Goal: Task Accomplishment & Management: Complete application form

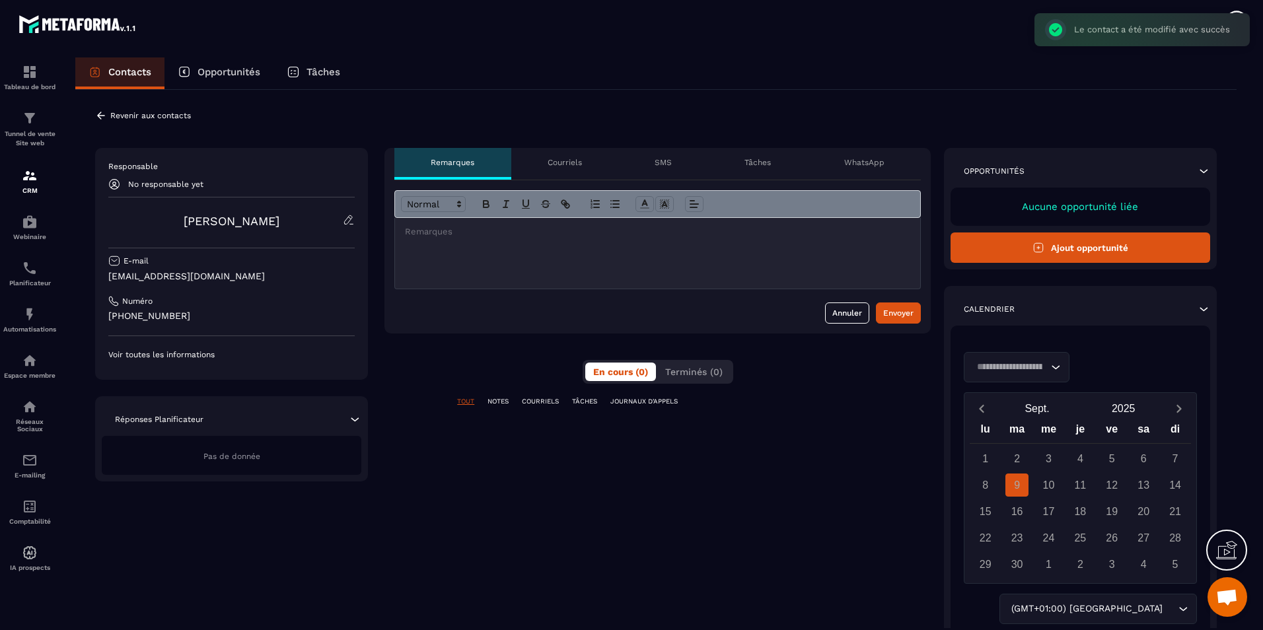
scroll to position [843, 0]
click at [1163, 251] on button "Ajout opportunité" at bounding box center [1081, 248] width 260 height 30
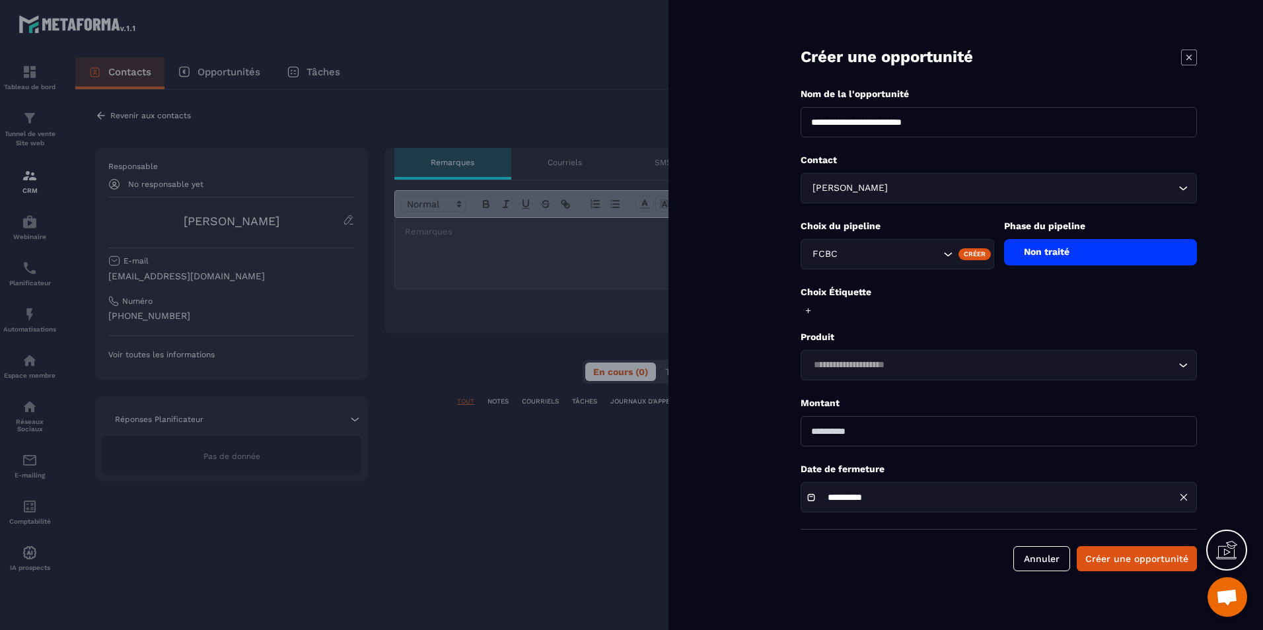
click at [1081, 266] on div "Choix du pipeline FCBC Créer Phase du pipeline Non traité" at bounding box center [999, 245] width 396 height 50
drag, startPoint x: 1084, startPoint y: 254, endPoint x: 1085, endPoint y: 265, distance: 10.6
click at [1085, 254] on div "Non traité" at bounding box center [1101, 252] width 194 height 26
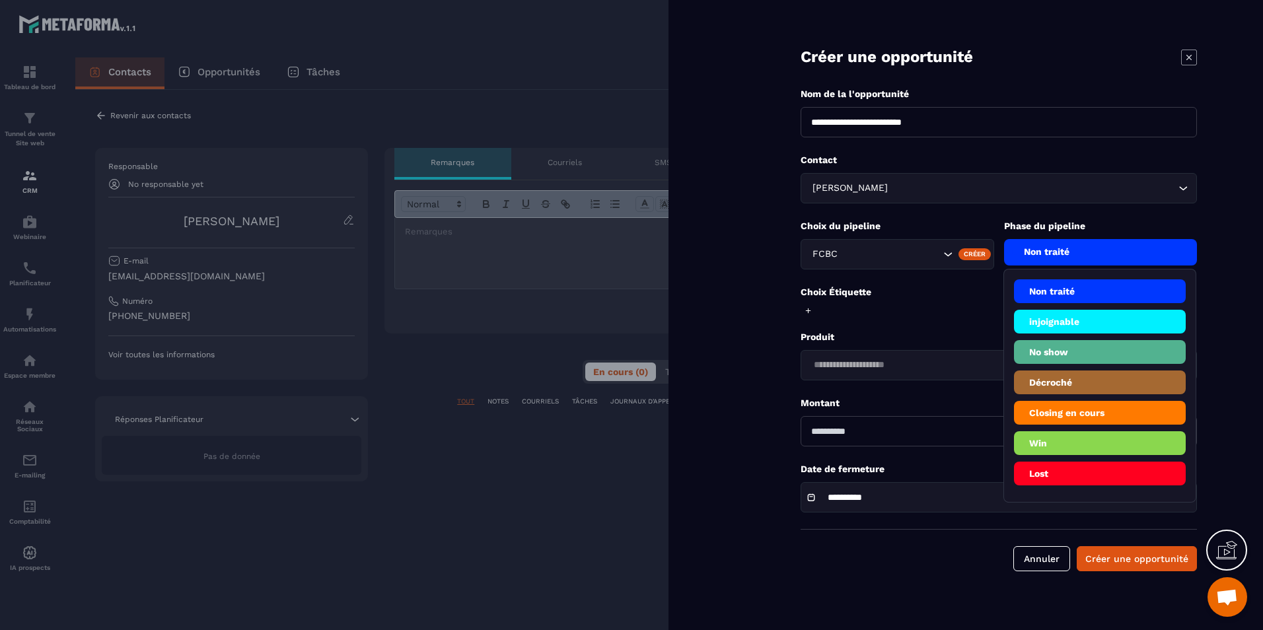
click at [1074, 327] on li "injoignable" at bounding box center [1100, 322] width 172 height 24
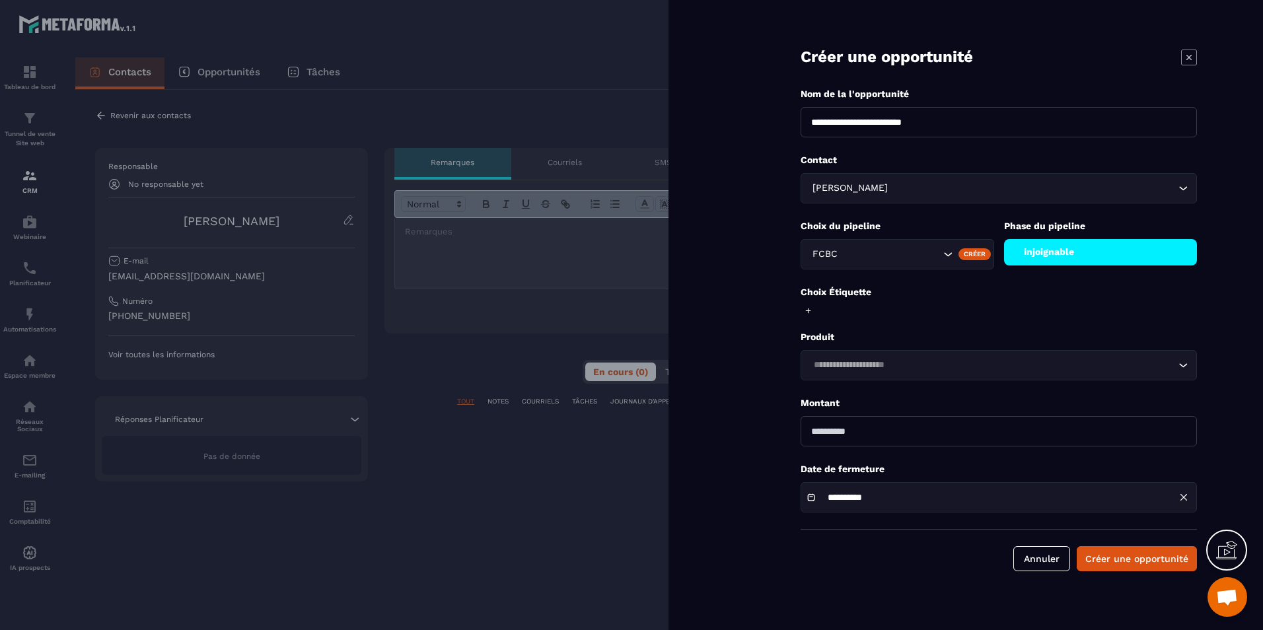
click at [902, 355] on div "Loading..." at bounding box center [999, 365] width 396 height 30
click at [914, 433] on input "number" at bounding box center [999, 431] width 396 height 30
type input "*"
click at [1107, 263] on div "injoignable" at bounding box center [1101, 252] width 194 height 26
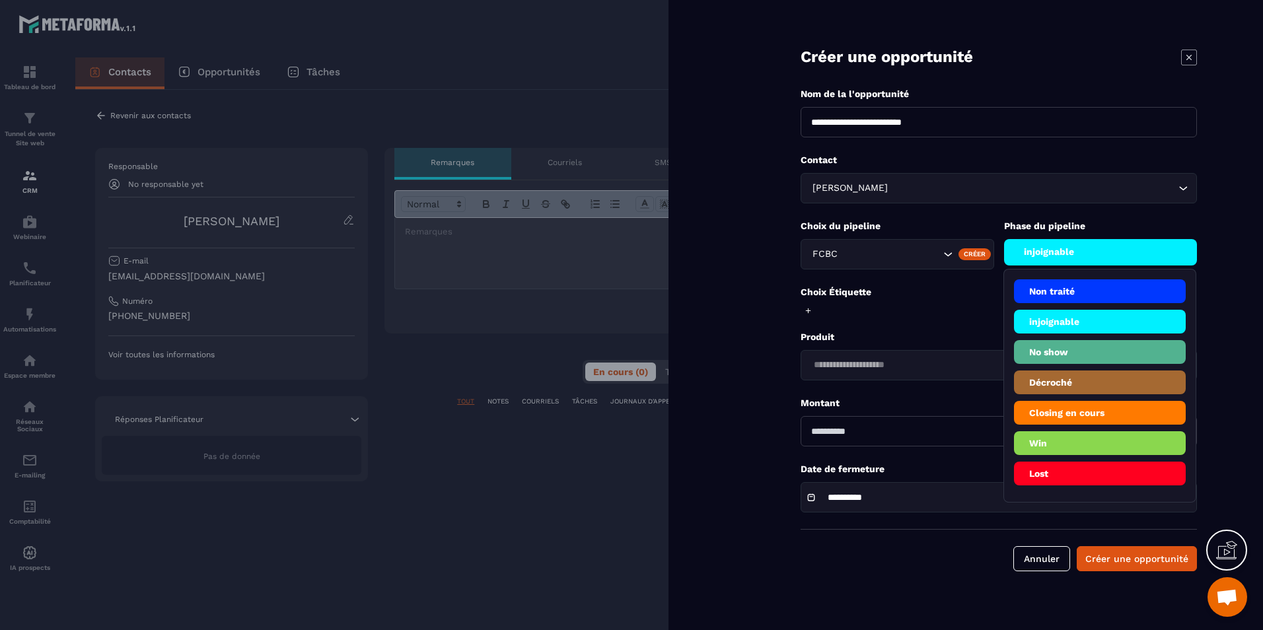
click at [1087, 382] on li "Décroché" at bounding box center [1100, 383] width 172 height 24
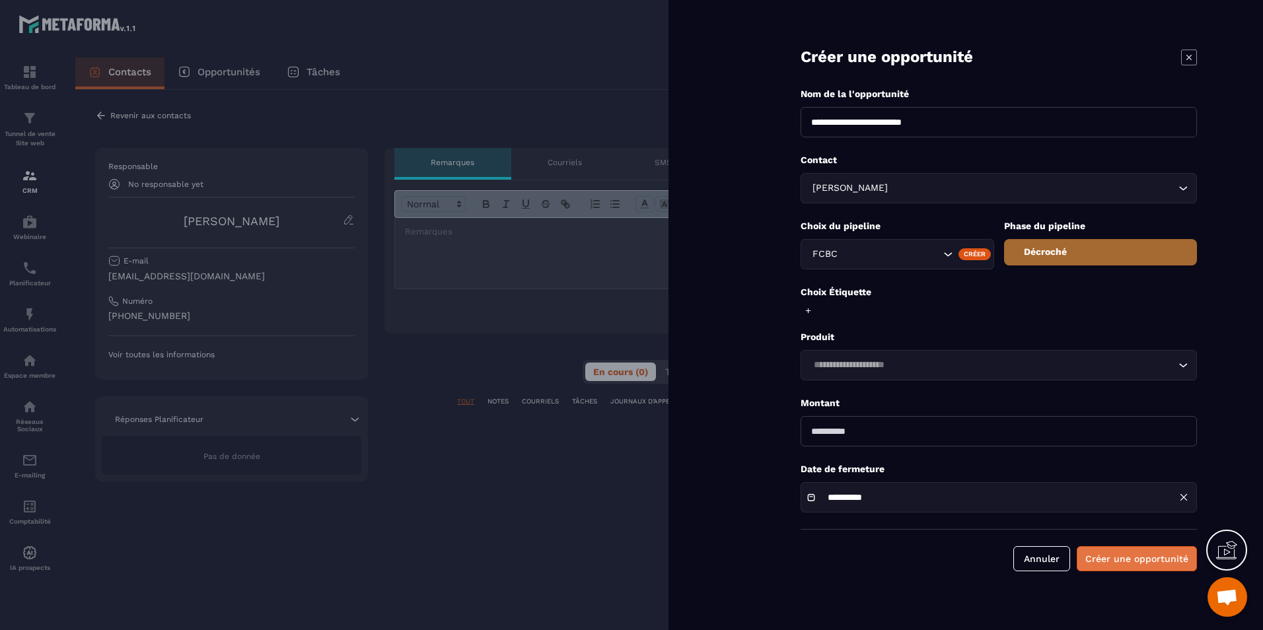
click at [1155, 556] on button "Créer une opportunité" at bounding box center [1137, 558] width 120 height 25
